Goal: Navigation & Orientation: Find specific page/section

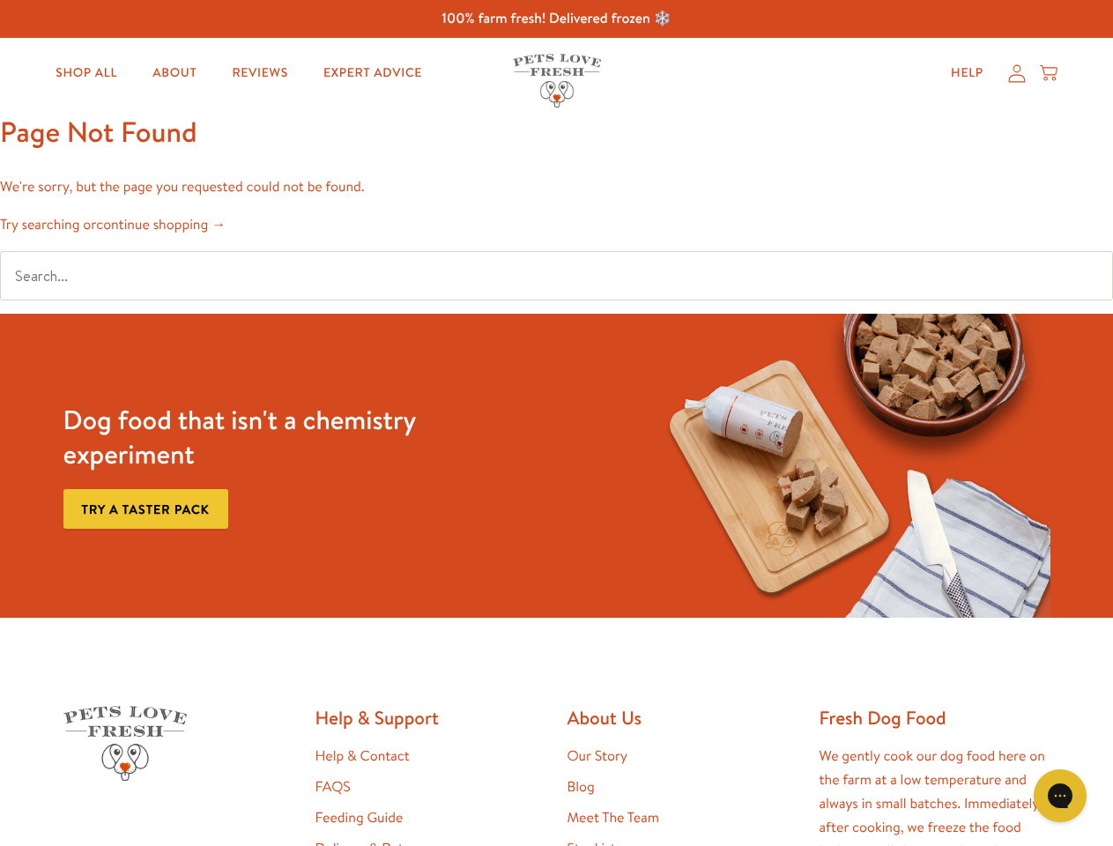
click at [556, 423] on div "Dog food that isn't a chemistry experiment Try a taster pack" at bounding box center [556, 466] width 1001 height 304
click at [1060, 796] on icon "Gorgias live chat" at bounding box center [1060, 795] width 17 height 17
